Goal: Information Seeking & Learning: Learn about a topic

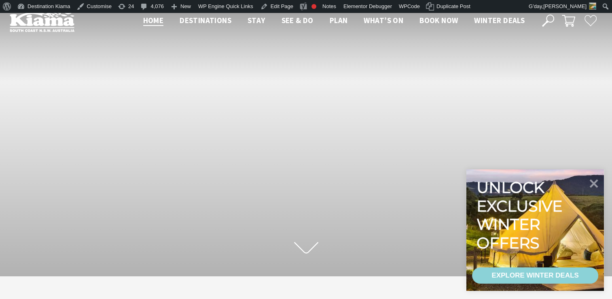
scroll to position [138, 619]
click at [592, 181] on icon at bounding box center [595, 183] width 10 height 10
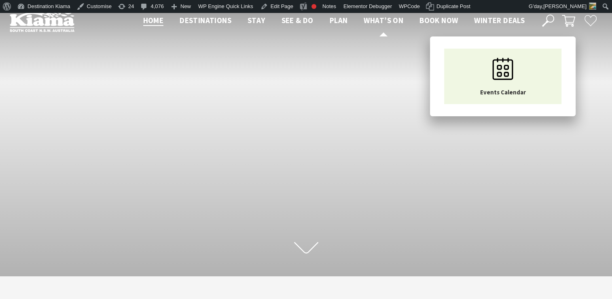
click at [382, 18] on span "What’s On" at bounding box center [384, 20] width 40 height 10
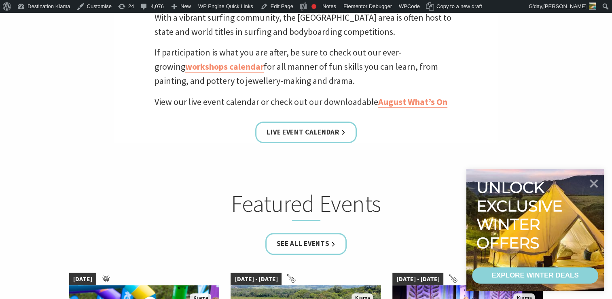
scroll to position [374, 0]
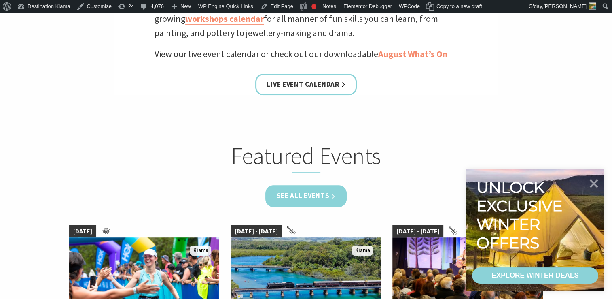
click at [297, 192] on link "See all Events" at bounding box center [307, 195] width 82 height 21
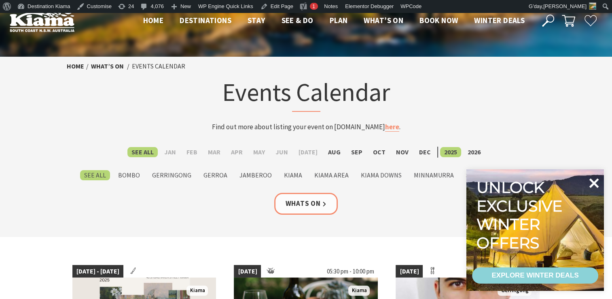
click at [594, 181] on icon at bounding box center [594, 182] width 19 height 19
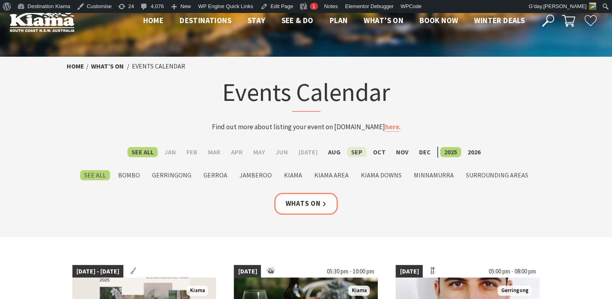
click at [353, 149] on label "Sep" at bounding box center [356, 152] width 19 height 10
click at [0, 0] on input "Sep" at bounding box center [0, 0] width 0 height 0
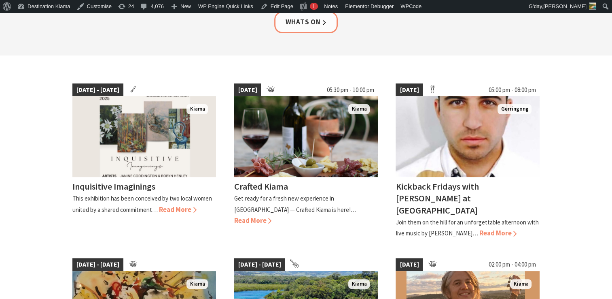
scroll to position [184, 0]
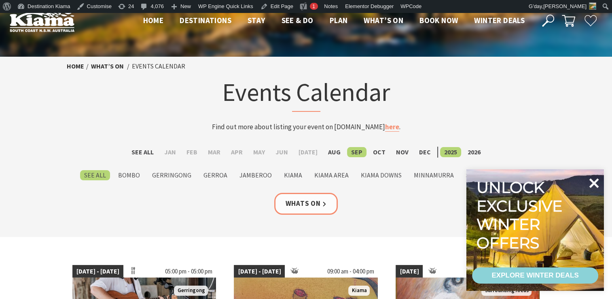
click at [593, 180] on icon at bounding box center [594, 182] width 19 height 19
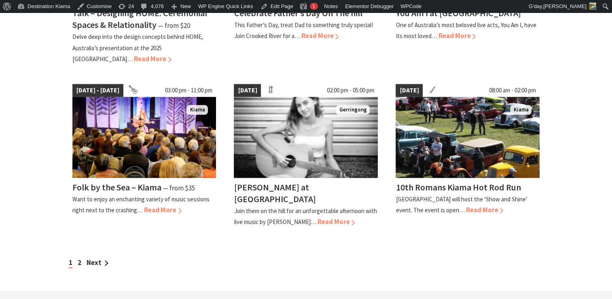
scroll to position [690, 0]
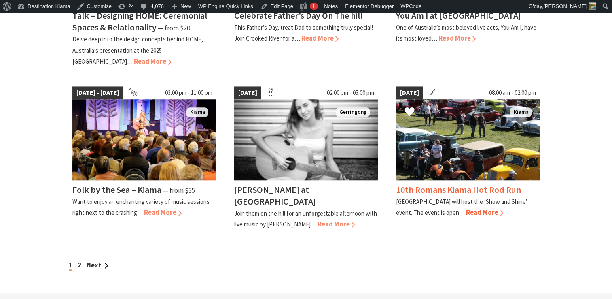
click at [465, 185] on h4 "10th Romans Kiama Hot Rod Run" at bounding box center [458, 189] width 125 height 11
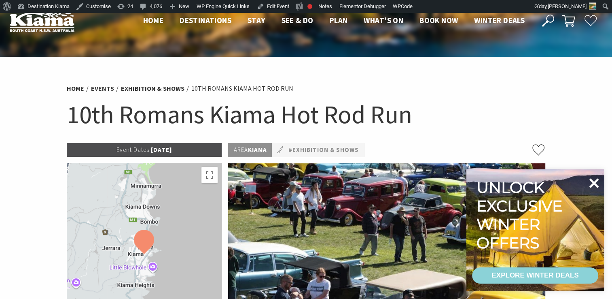
click at [593, 178] on icon at bounding box center [594, 182] width 19 height 19
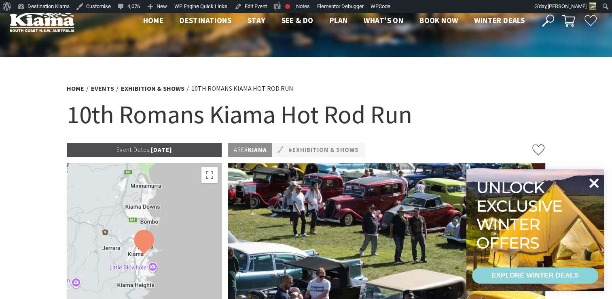
click at [594, 182] on icon at bounding box center [595, 183] width 10 height 10
